Goal: Communication & Community: Answer question/provide support

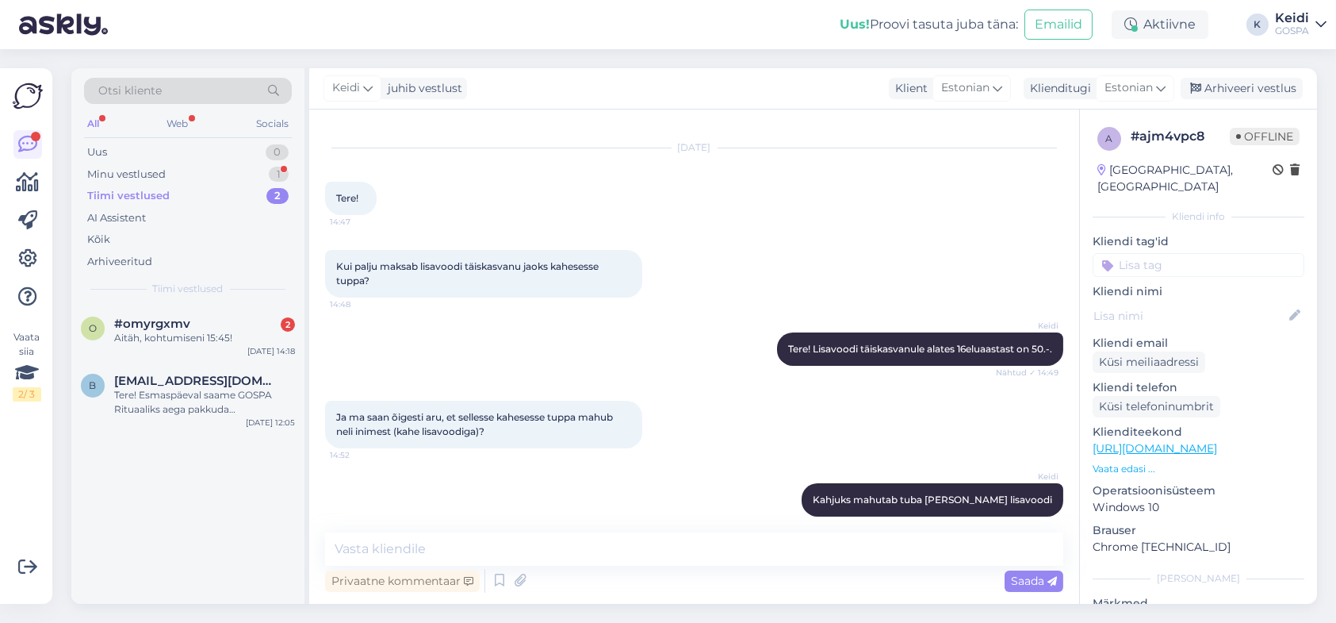
scroll to position [43, 0]
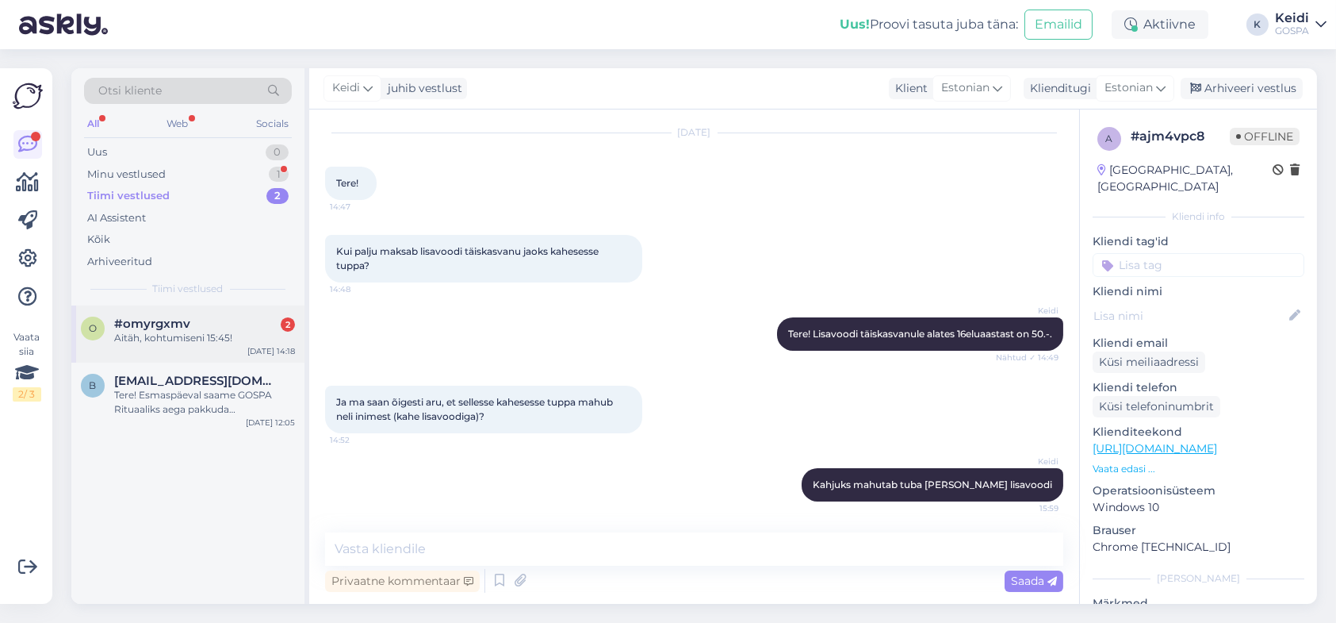
click at [174, 328] on span "#omyrgxmv" at bounding box center [152, 323] width 76 height 14
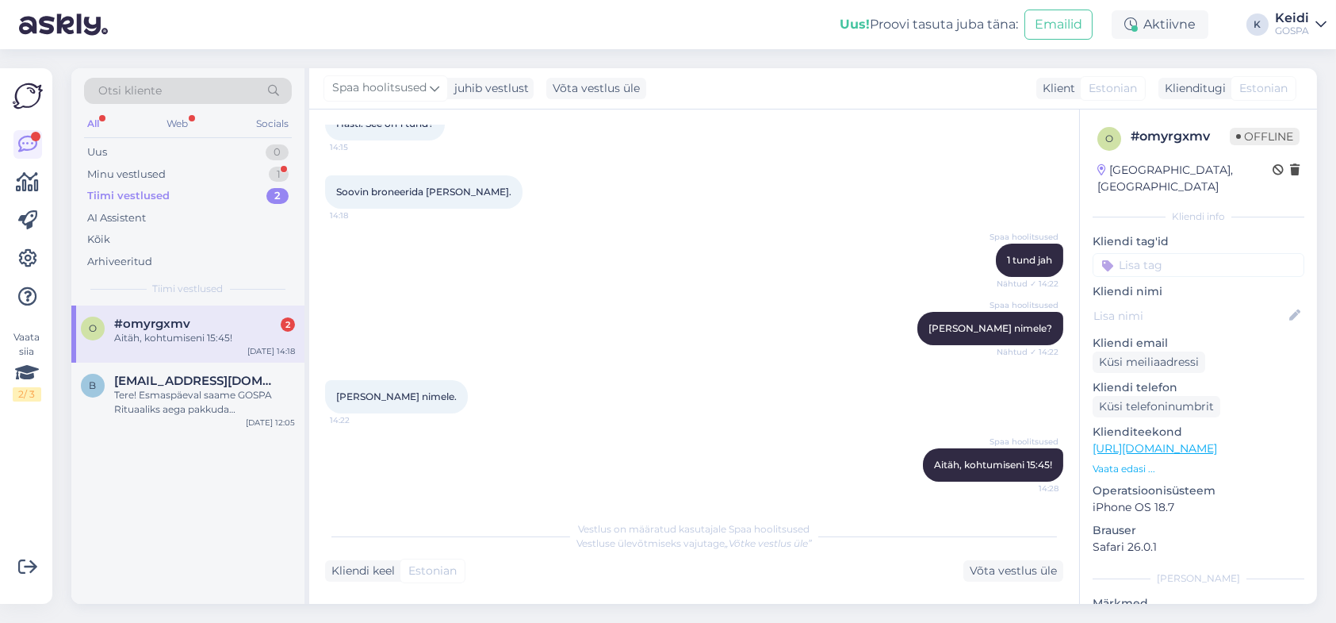
scroll to position [0, 0]
click at [166, 402] on div "Tere! Esmaspäeval saame GOSPA Rituaaliks aega pakkuda [PERSON_NAME] 13.00. Kas …" at bounding box center [204, 402] width 181 height 29
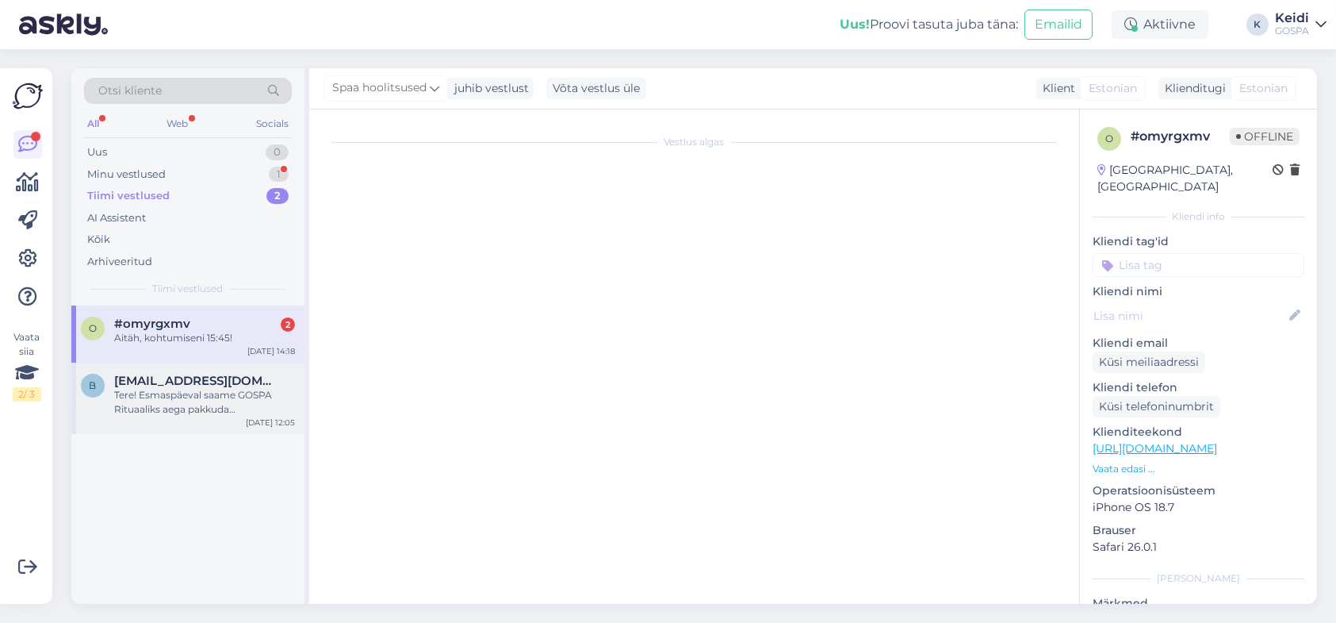
scroll to position [402, 0]
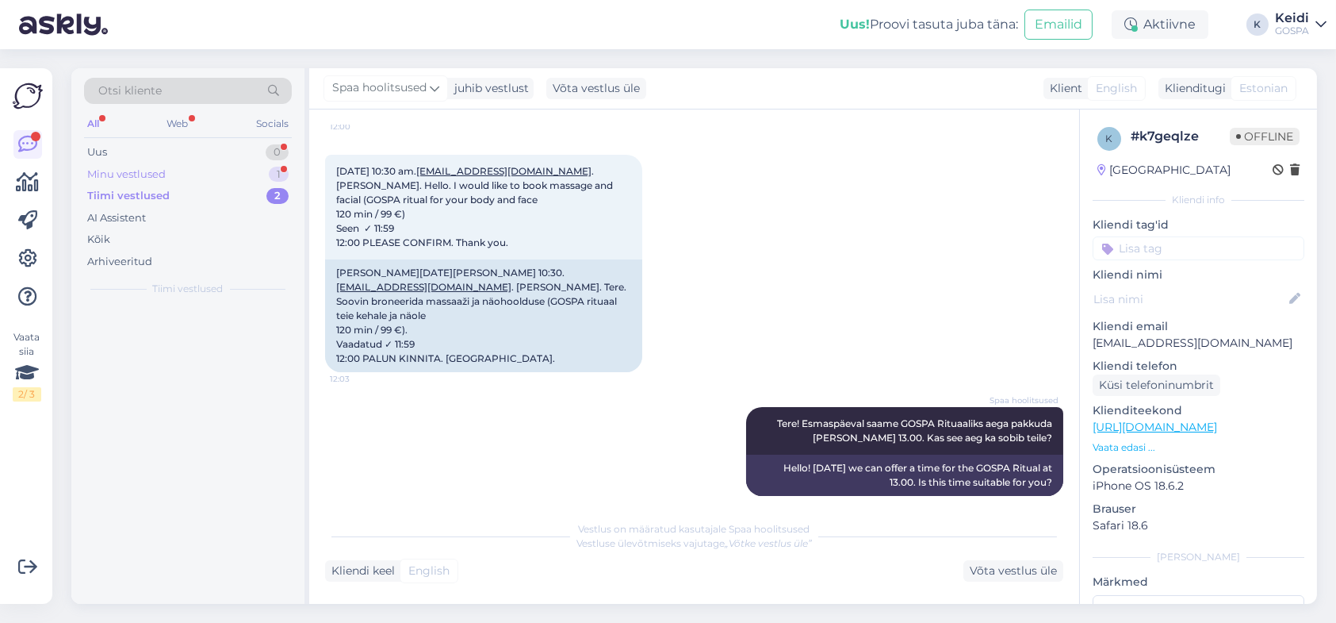
click at [102, 175] on div "Minu vestlused" at bounding box center [126, 175] width 79 height 16
click at [151, 192] on div "Tiimi vestlused" at bounding box center [126, 196] width 78 height 16
click at [144, 167] on div "Minu vestlused" at bounding box center [126, 175] width 79 height 16
click at [99, 148] on div "Uus" at bounding box center [97, 152] width 20 height 16
click at [278, 149] on div "0" at bounding box center [277, 152] width 23 height 16
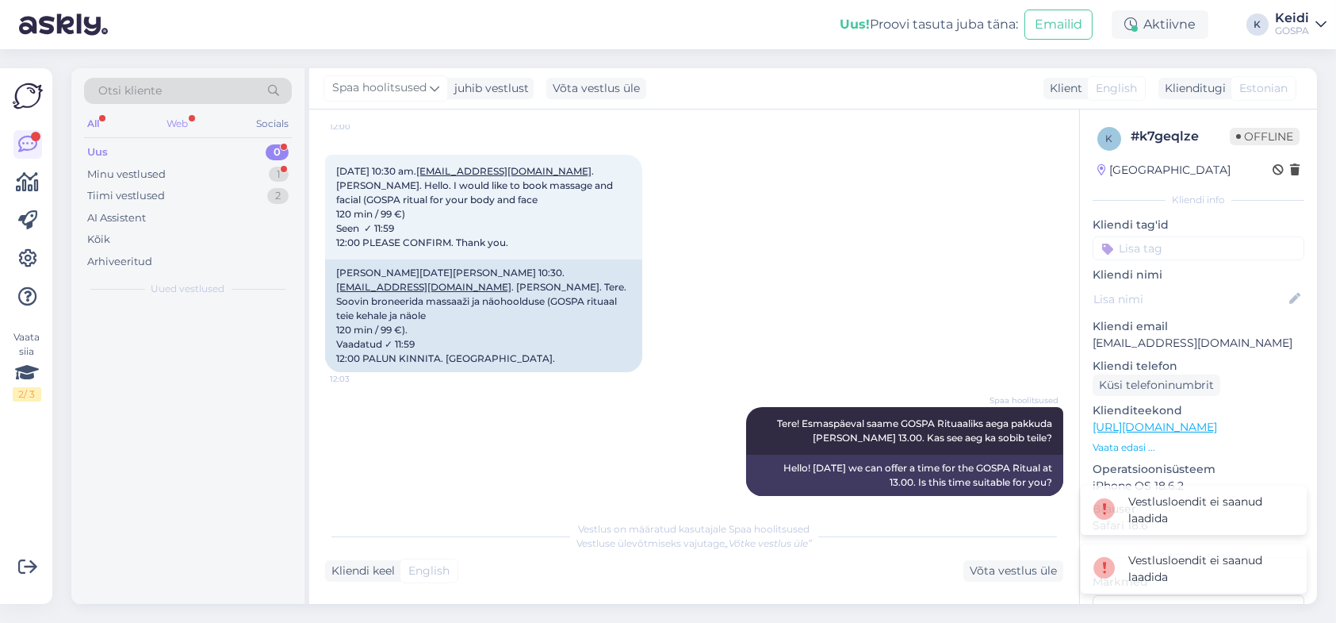
click at [175, 121] on div "Web" at bounding box center [178, 123] width 28 height 21
click at [175, 121] on div "Web" at bounding box center [177, 123] width 29 height 21
click at [92, 119] on div "All" at bounding box center [93, 123] width 18 height 21
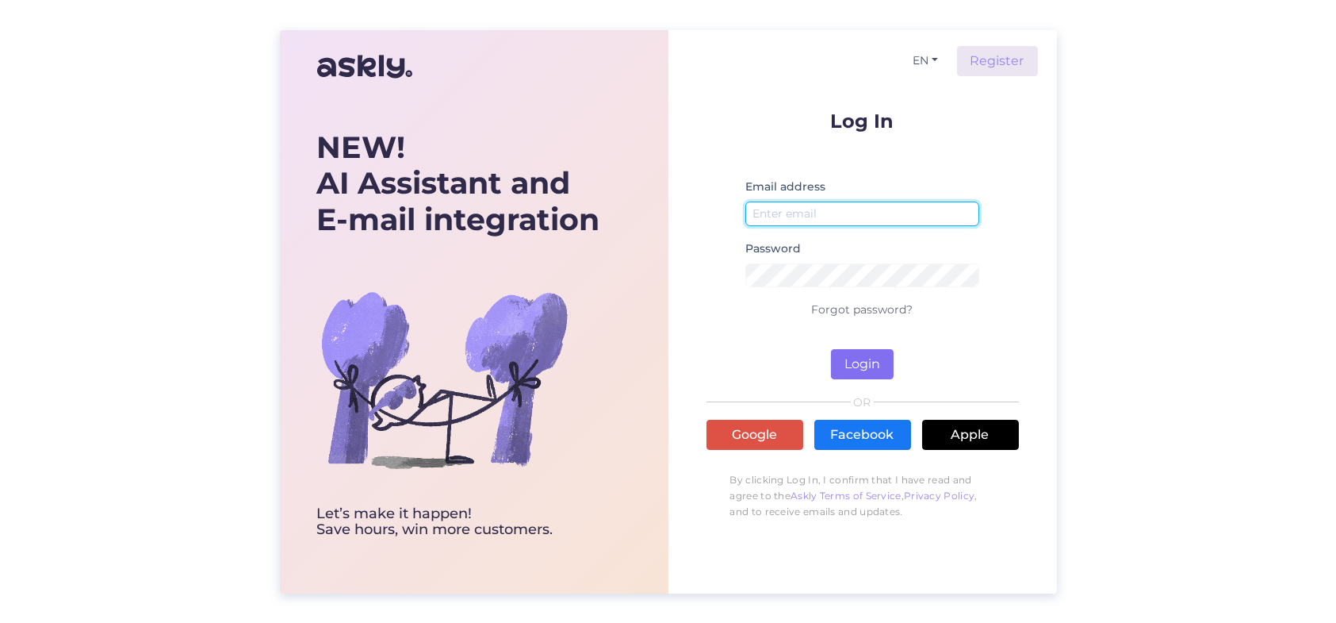
type input "[EMAIL_ADDRESS][DOMAIN_NAME]"
click at [883, 362] on button "Login" at bounding box center [862, 364] width 63 height 30
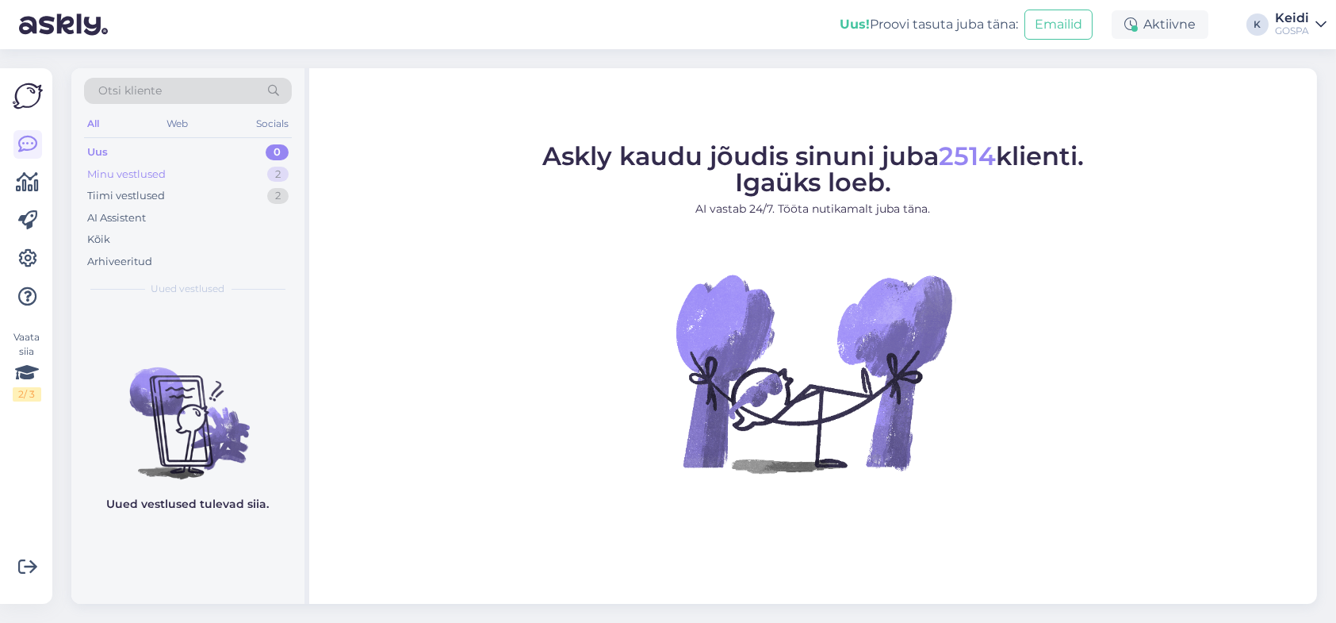
click at [146, 170] on div "Minu vestlused" at bounding box center [126, 175] width 79 height 16
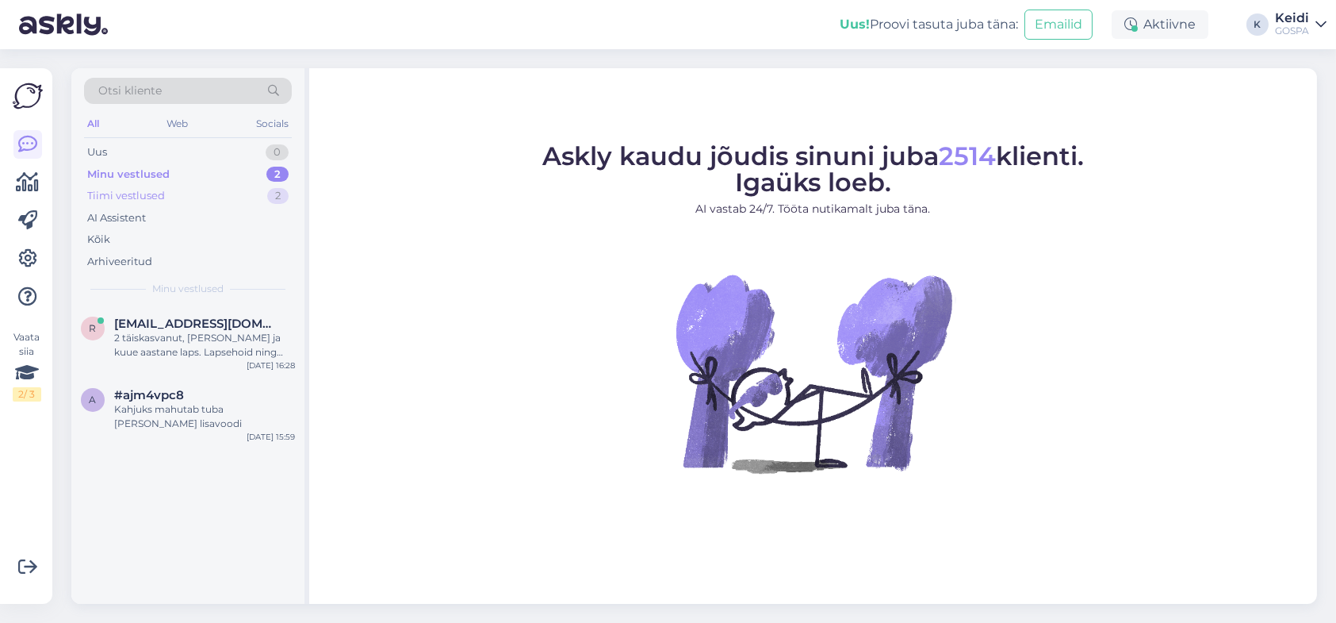
click at [176, 193] on div "Tiimi vestlused 2" at bounding box center [188, 196] width 208 height 22
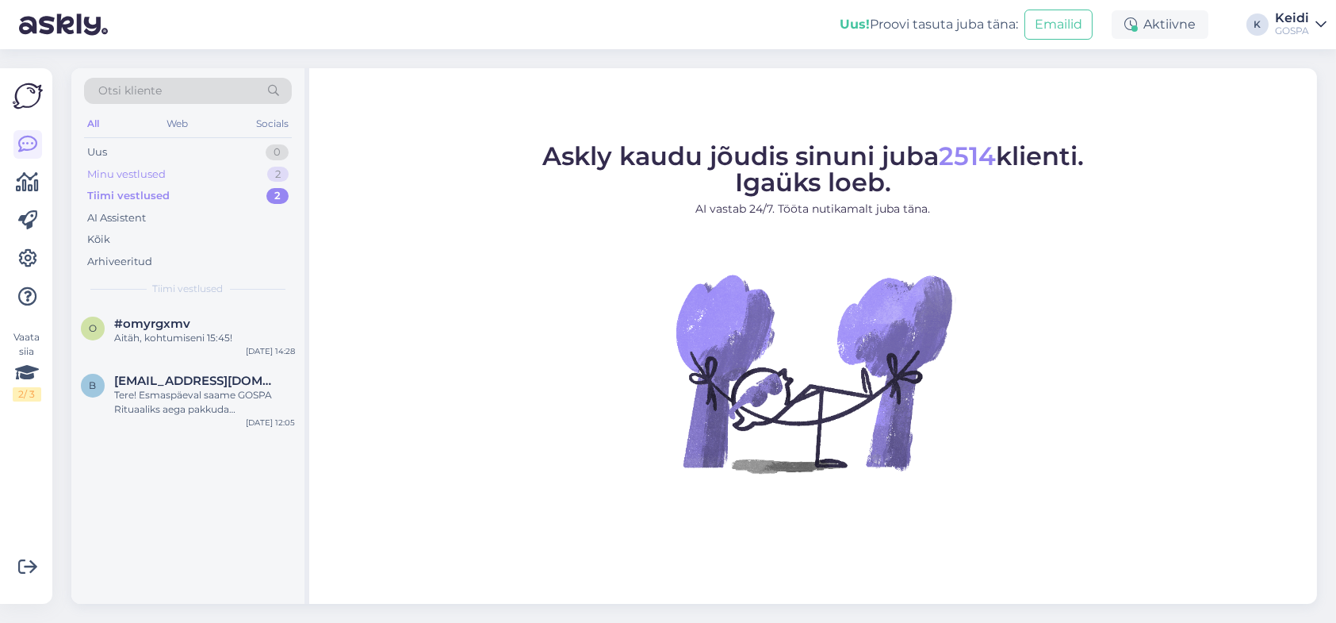
click at [160, 164] on div "Minu vestlused 2" at bounding box center [188, 174] width 208 height 22
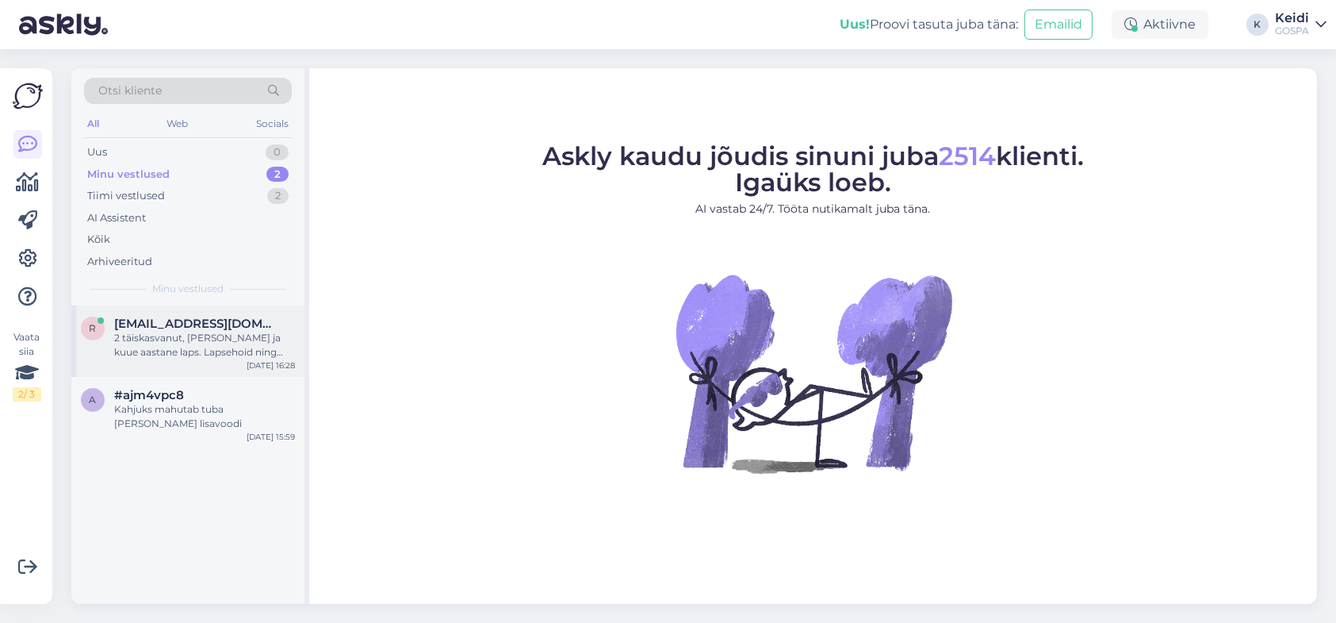
click at [192, 345] on div "2 täiskasvanut, [PERSON_NAME] ja kuue aastane laps. Lapsehoid ning laud kindlas…" at bounding box center [204, 345] width 181 height 29
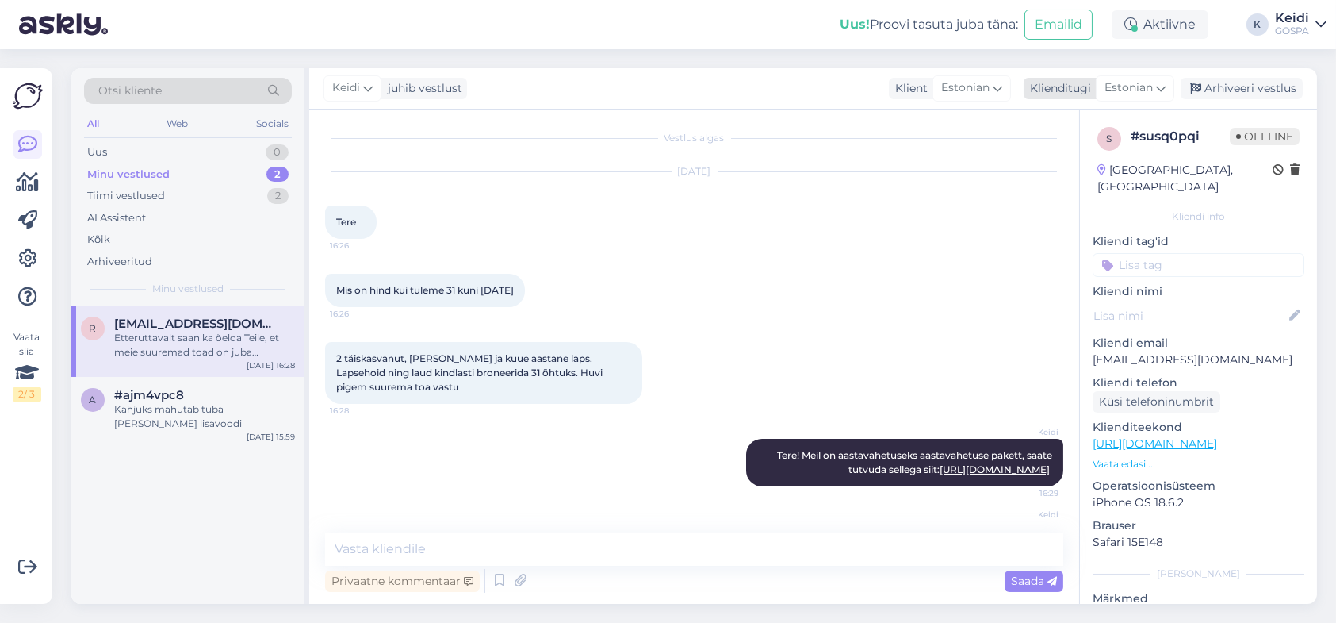
scroll to position [183, 0]
